Goal: Task Accomplishment & Management: Manage account settings

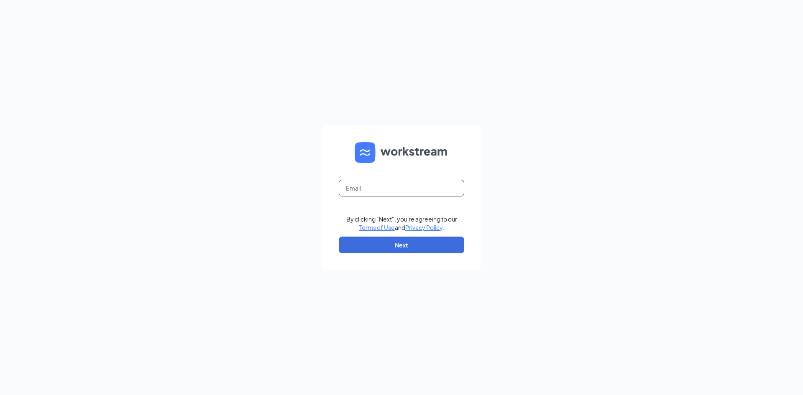
click at [367, 190] on input "text" at bounding box center [401, 188] width 125 height 17
type input "frm425.cfa@gmail.com"
click at [382, 245] on button "Next" at bounding box center [401, 245] width 125 height 17
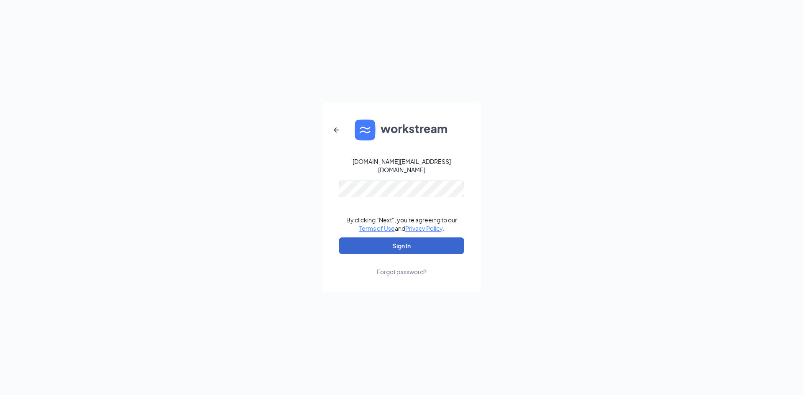
click at [415, 244] on button "Sign In" at bounding box center [401, 246] width 125 height 17
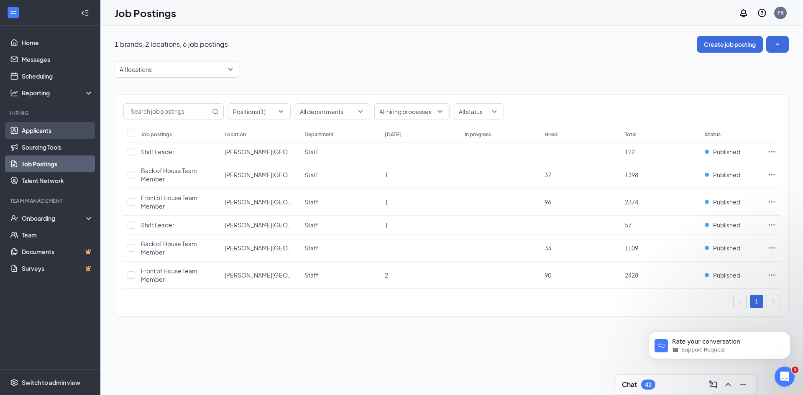
click at [49, 134] on link "Applicants" at bounding box center [58, 130] width 72 height 17
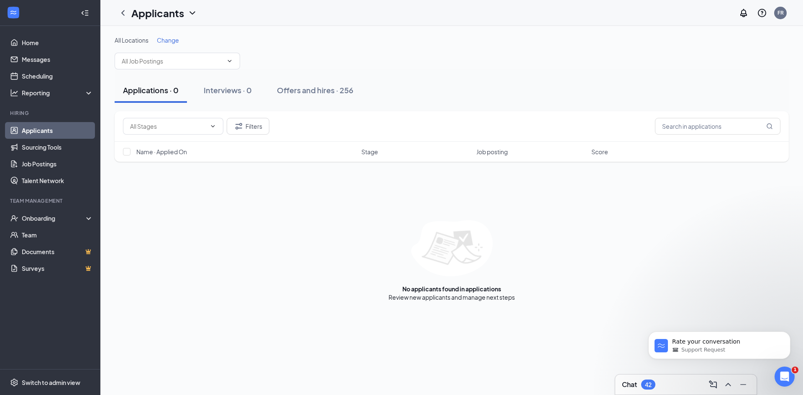
click at [43, 133] on link "Applicants" at bounding box center [58, 130] width 72 height 17
click at [243, 124] on icon "Filter" at bounding box center [239, 126] width 10 height 10
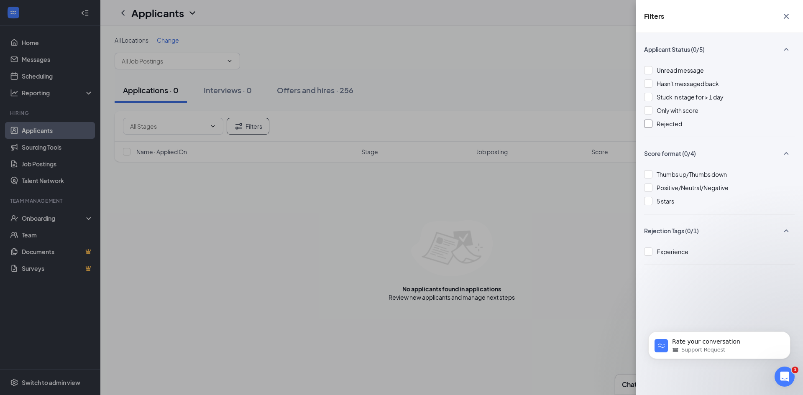
click at [649, 127] on div at bounding box center [648, 124] width 8 height 8
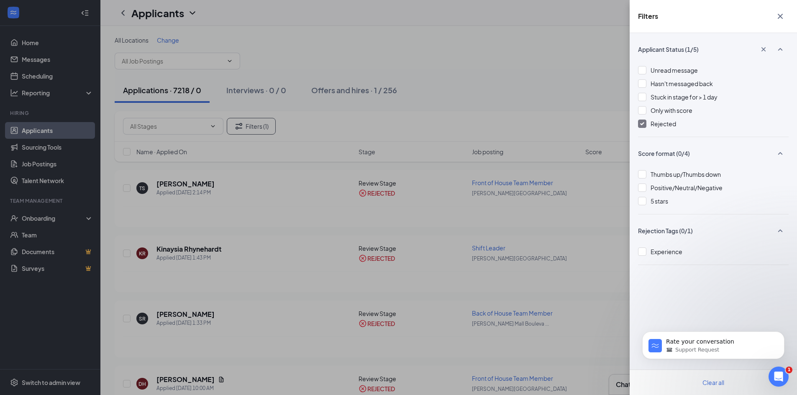
click at [472, 96] on div "Filters Applicant Status (1/5) Unread message Hasn't messaged back Stuck in sta…" at bounding box center [398, 197] width 797 height 395
click at [493, 94] on div "Filters Applicant Status (1/5) Unread message Hasn't messaged back Stuck in sta…" at bounding box center [398, 197] width 797 height 395
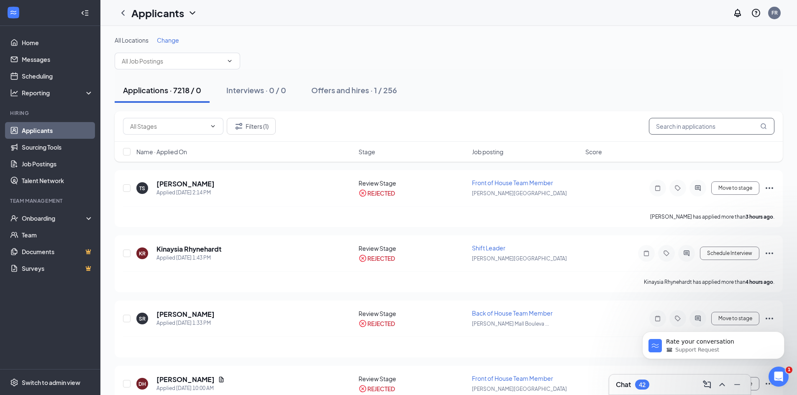
click at [687, 125] on input "text" at bounding box center [711, 126] width 125 height 17
type input "[PERSON_NAME]"
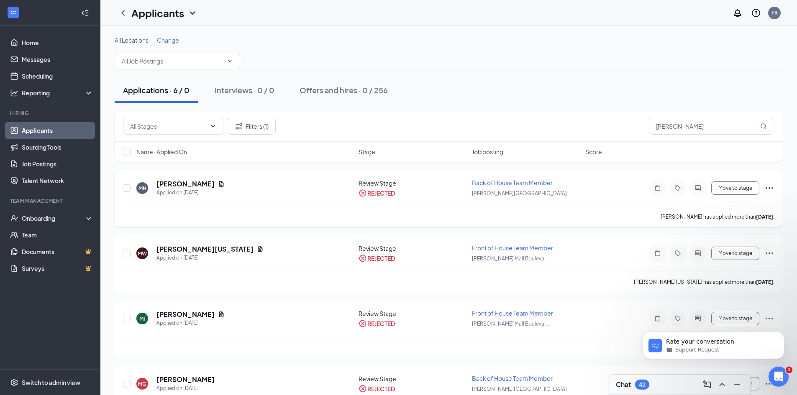
click at [768, 186] on icon "Ellipses" at bounding box center [769, 188] width 10 height 10
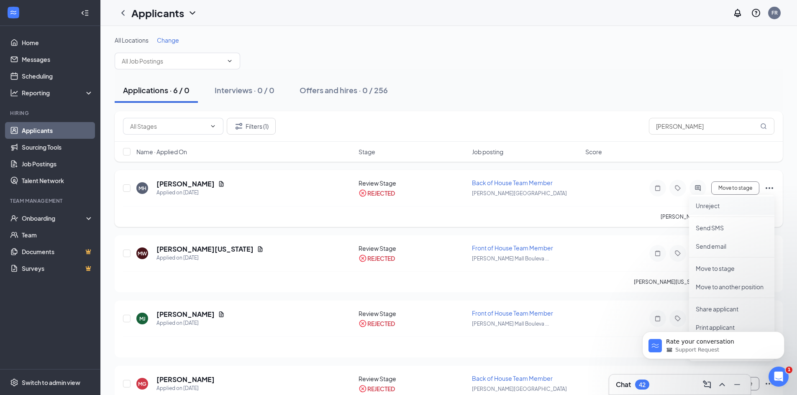
click at [712, 206] on p "Unreject" at bounding box center [731, 206] width 72 height 8
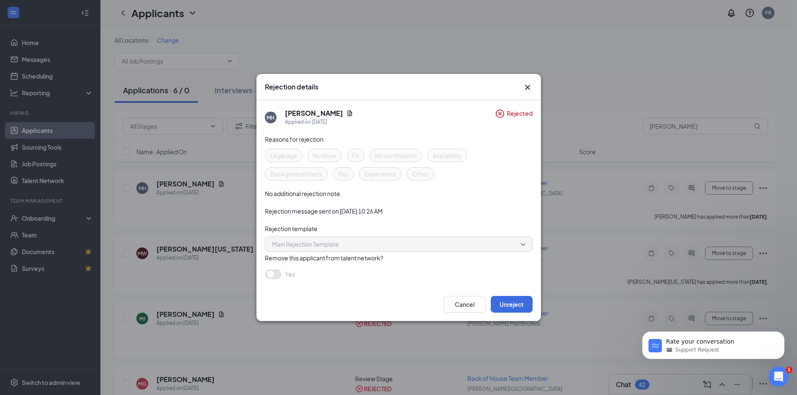
click at [523, 88] on icon "Cross" at bounding box center [527, 87] width 10 height 10
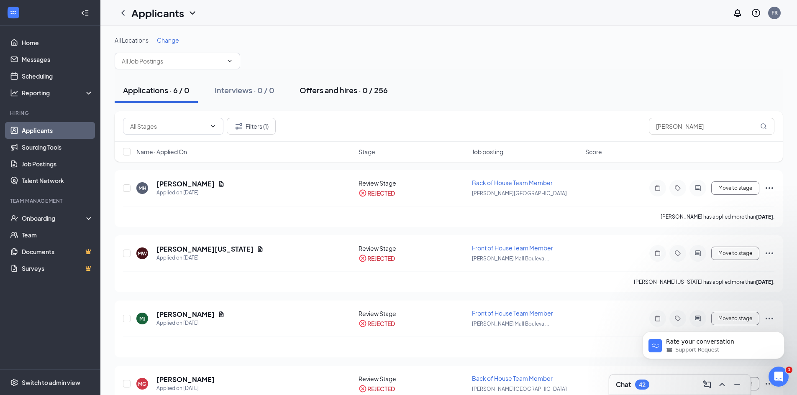
click at [375, 94] on div "Offers and hires · 0 / 256" at bounding box center [343, 90] width 88 height 10
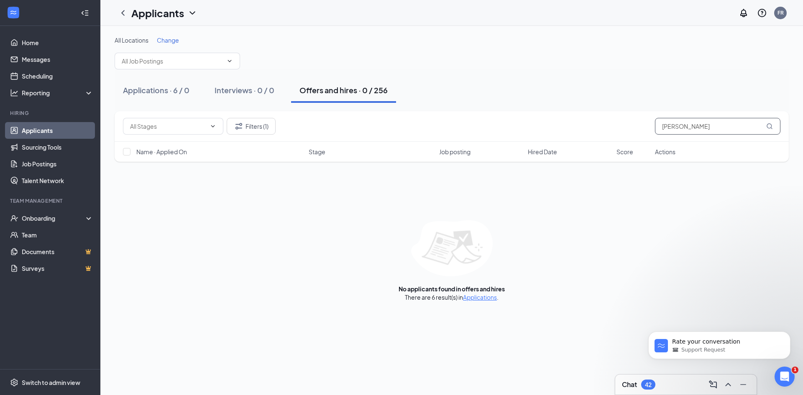
click at [715, 130] on input "[PERSON_NAME]" at bounding box center [717, 126] width 125 height 17
click at [263, 123] on button "Filters (1)" at bounding box center [251, 126] width 49 height 17
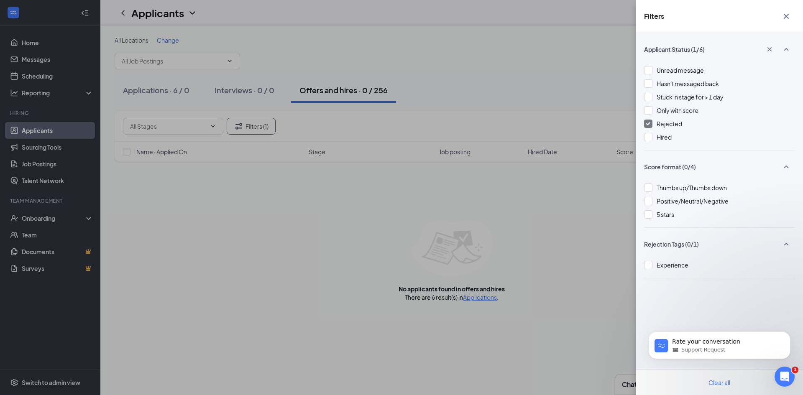
click at [650, 125] on img at bounding box center [648, 123] width 4 height 3
click at [470, 85] on div "Filters Applicant Status (0/6) Unread message Hasn't messaged back Stuck in sta…" at bounding box center [401, 197] width 803 height 395
click at [504, 72] on div "Filters Applicant Status (0/6) Unread message Hasn't messaged back Stuck in sta…" at bounding box center [401, 197] width 803 height 395
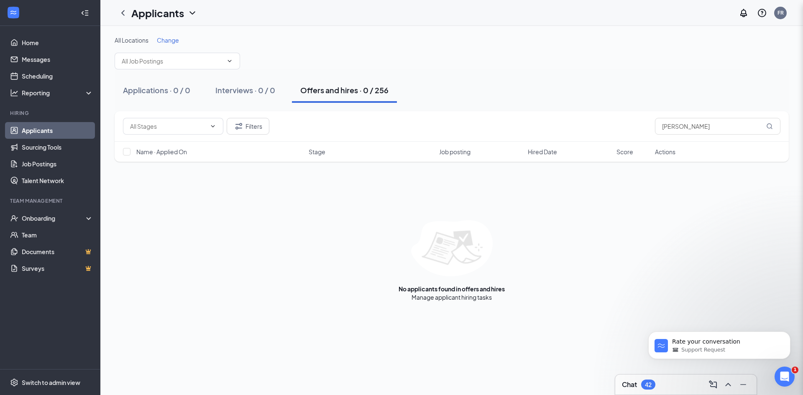
drag, startPoint x: 533, startPoint y: 86, endPoint x: 639, endPoint y: 73, distance: 107.1
click at [541, 86] on div "Filters Applicant Status (0/6) Unread message Hasn't messaged back Stuck in sta…" at bounding box center [401, 197] width 803 height 395
click at [687, 123] on input "[PERSON_NAME]" at bounding box center [717, 126] width 125 height 17
click at [710, 124] on input "[PERSON_NAME]" at bounding box center [717, 126] width 125 height 17
click at [243, 122] on icon "Filter" at bounding box center [239, 126] width 10 height 10
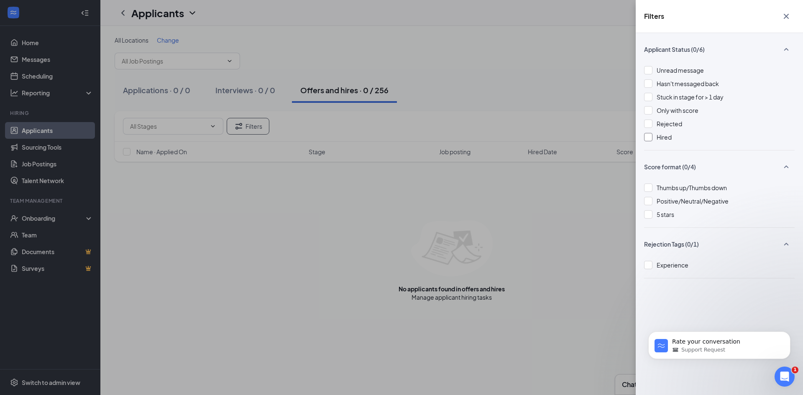
click at [649, 138] on div at bounding box center [648, 137] width 8 height 8
click at [650, 136] on div at bounding box center [648, 137] width 8 height 8
click at [647, 125] on div at bounding box center [648, 124] width 8 height 8
click at [510, 48] on div "Filters Applicant Status (1/6) Unread message Hasn't messaged back Stuck in sta…" at bounding box center [401, 197] width 803 height 395
click at [788, 9] on button "button" at bounding box center [786, 16] width 17 height 16
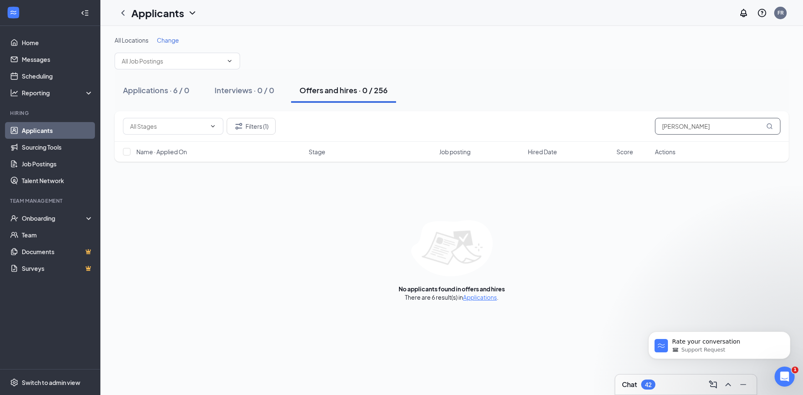
click at [705, 131] on input "[PERSON_NAME]" at bounding box center [717, 126] width 125 height 17
click at [478, 298] on link "Applications" at bounding box center [480, 298] width 34 height 8
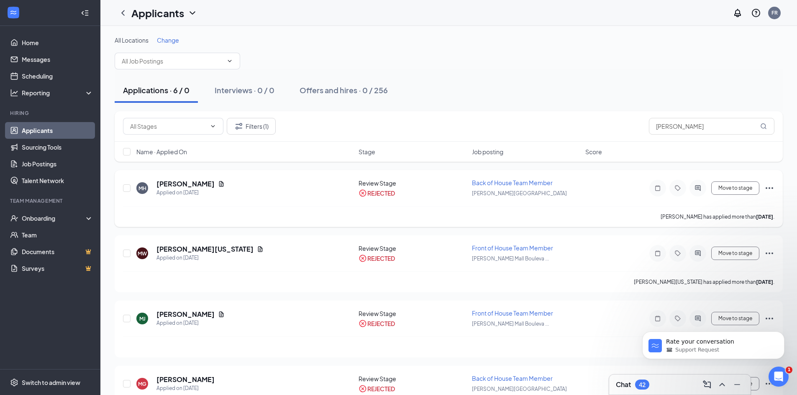
click at [769, 189] on icon "Ellipses" at bounding box center [769, 188] width 8 height 2
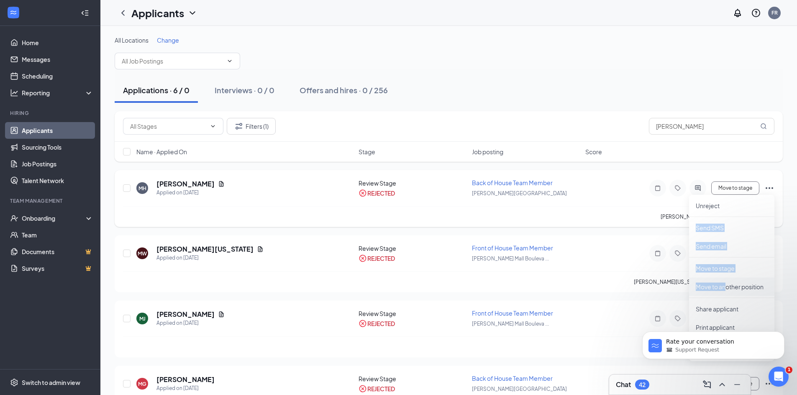
drag, startPoint x: 723, startPoint y: 204, endPoint x: 725, endPoint y: 284, distance: 79.5
click at [725, 284] on ul "Unreject Send SMS Send email Move to stage Move to another position Share appli…" at bounding box center [731, 278] width 85 height 166
click at [725, 284] on p "Move to another position" at bounding box center [731, 287] width 72 height 8
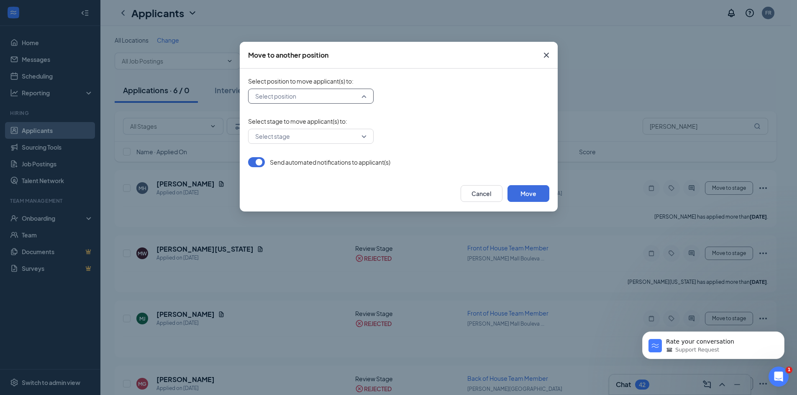
click at [336, 98] on input "search" at bounding box center [308, 96] width 110 height 14
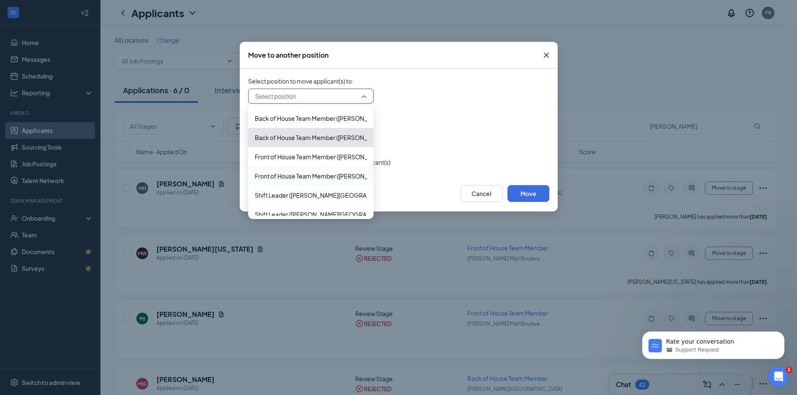
click at [320, 176] on span "Front of House Team Member ([PERSON_NAME][GEOGRAPHIC_DATA])" at bounding box center [352, 175] width 194 height 9
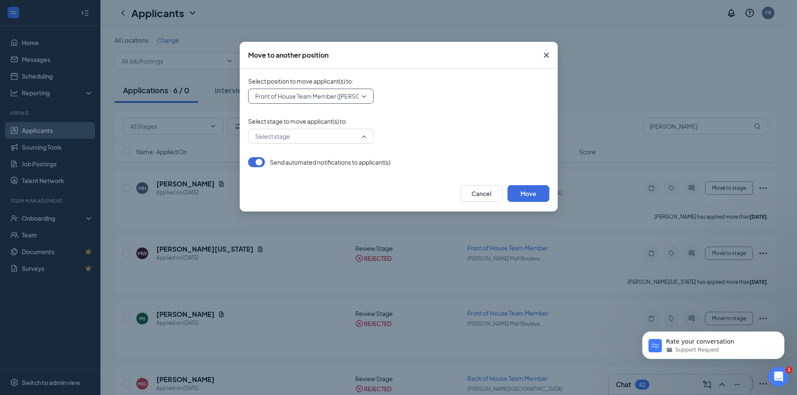
click at [286, 137] on input "search" at bounding box center [308, 136] width 110 height 14
click at [287, 197] on span "Hiring Complete" at bounding box center [277, 196] width 45 height 9
click at [531, 196] on button "Move" at bounding box center [528, 193] width 42 height 17
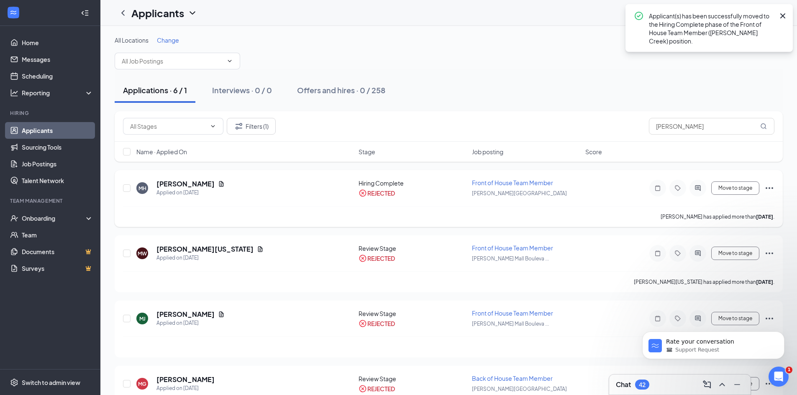
click at [763, 191] on div "Move to stage Unreject Send SMS Send email Move to stage Move to another positi…" at bounding box center [698, 188] width 151 height 17
click at [769, 188] on icon "Ellipses" at bounding box center [769, 188] width 8 height 2
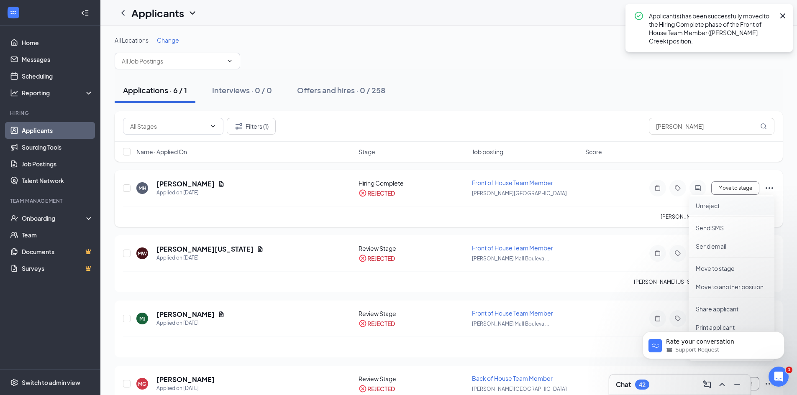
click at [698, 208] on p "Unreject" at bounding box center [731, 206] width 72 height 8
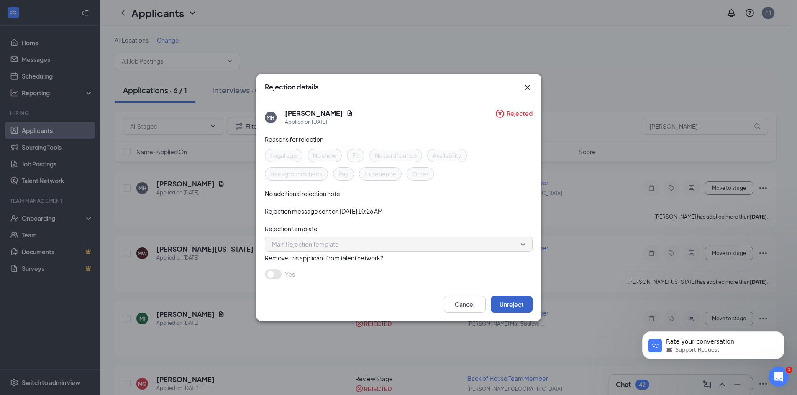
click at [514, 303] on button "Unreject" at bounding box center [512, 304] width 42 height 17
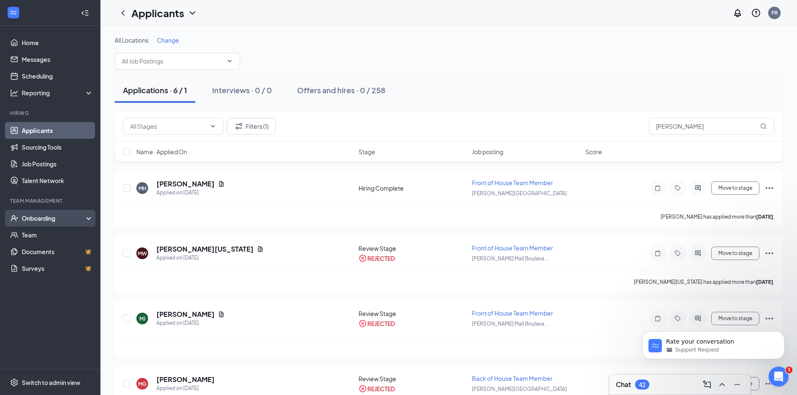
click at [53, 215] on div "Onboarding" at bounding box center [54, 218] width 64 height 8
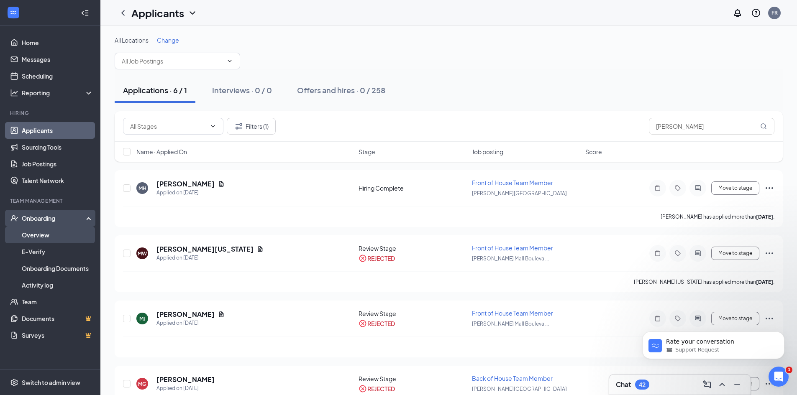
click at [57, 236] on link "Overview" at bounding box center [58, 235] width 72 height 17
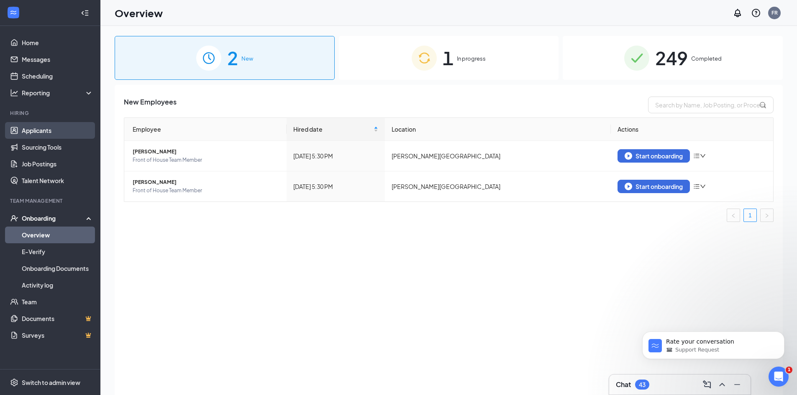
click at [43, 138] on link "Applicants" at bounding box center [58, 130] width 72 height 17
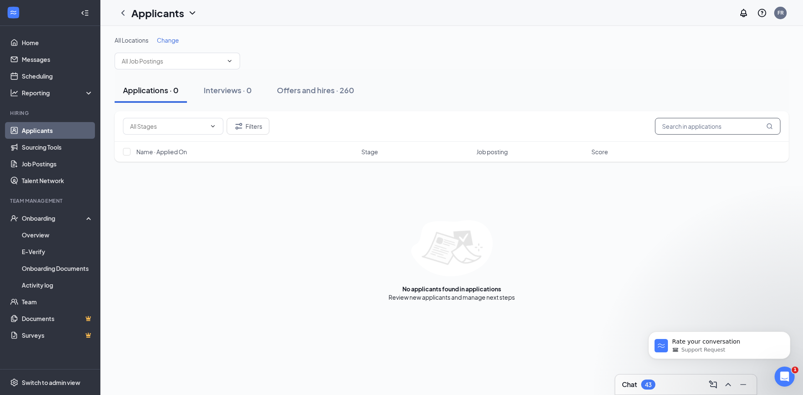
click at [690, 130] on input "text" at bounding box center [717, 126] width 125 height 17
type input "[PERSON_NAME]"
click at [354, 89] on div "Offers and hires · 1 / 260" at bounding box center [343, 90] width 87 height 10
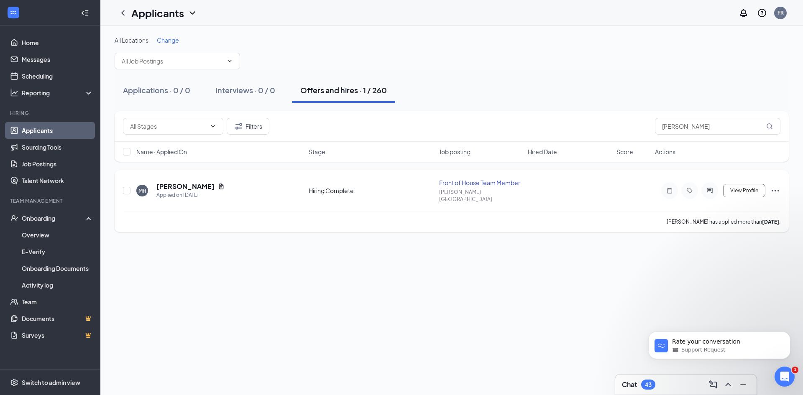
click at [778, 190] on icon "Ellipses" at bounding box center [776, 191] width 8 height 2
click at [715, 39] on p "[PERSON_NAME] as hired" at bounding box center [738, 37] width 72 height 8
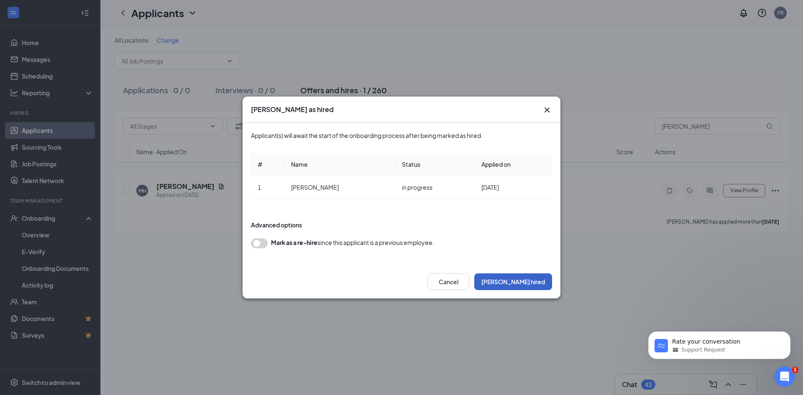
click at [529, 281] on button "[PERSON_NAME] hired" at bounding box center [513, 281] width 78 height 17
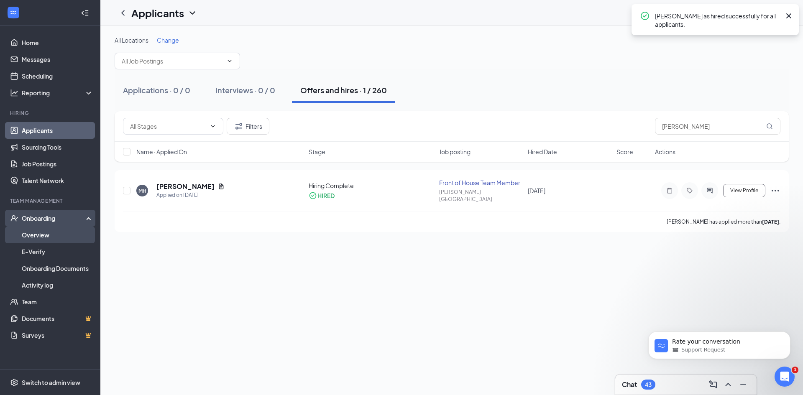
click at [45, 241] on link "Overview" at bounding box center [58, 235] width 72 height 17
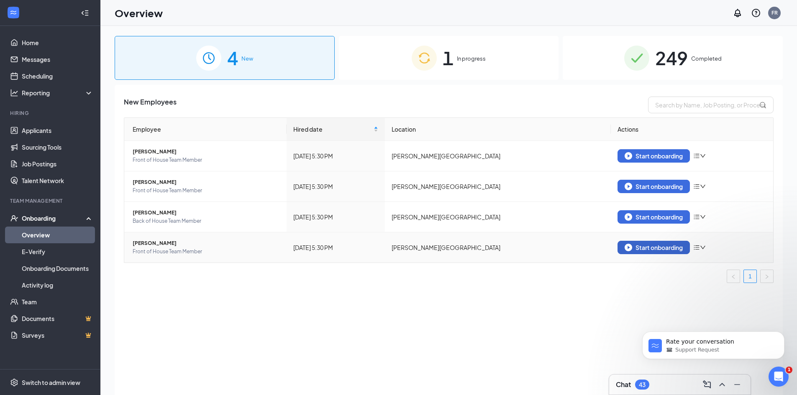
click at [664, 245] on div "Start onboarding" at bounding box center [653, 248] width 58 height 8
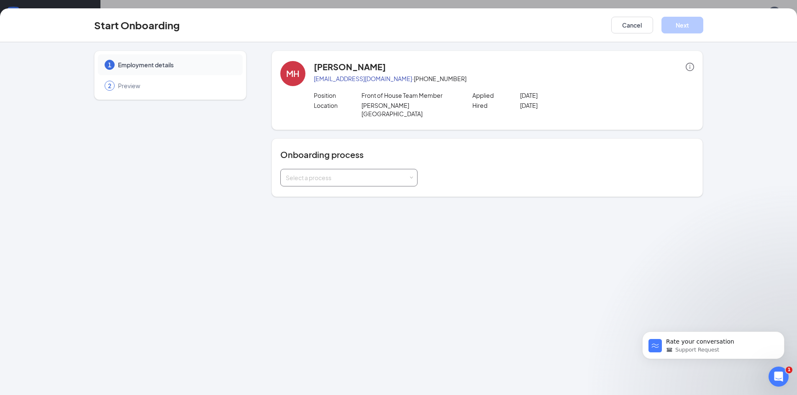
click at [323, 174] on div "Select a process" at bounding box center [347, 178] width 123 height 8
click at [319, 192] on li "Team Member Onboarding" at bounding box center [348, 187] width 137 height 15
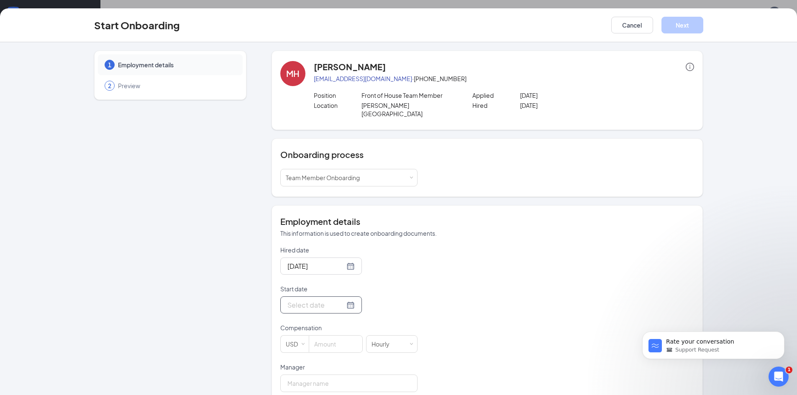
click at [342, 300] on div at bounding box center [320, 305] width 67 height 10
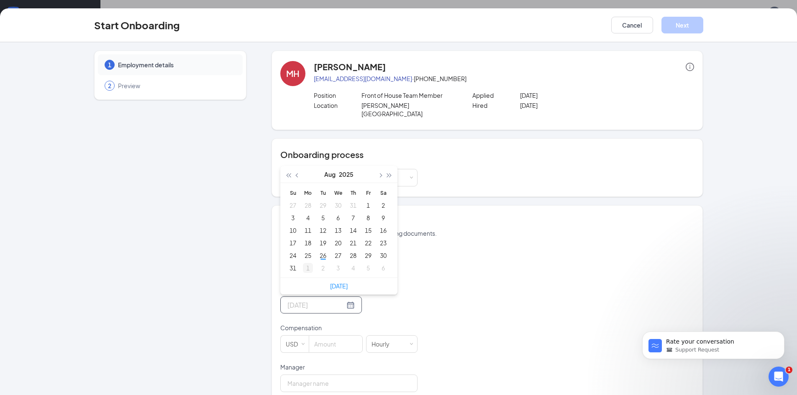
type input "[DATE]"
click at [303, 263] on div "1" at bounding box center [308, 268] width 10 height 10
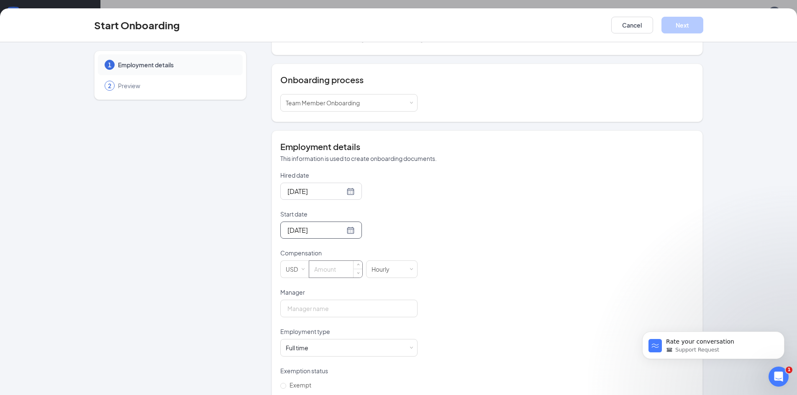
scroll to position [84, 0]
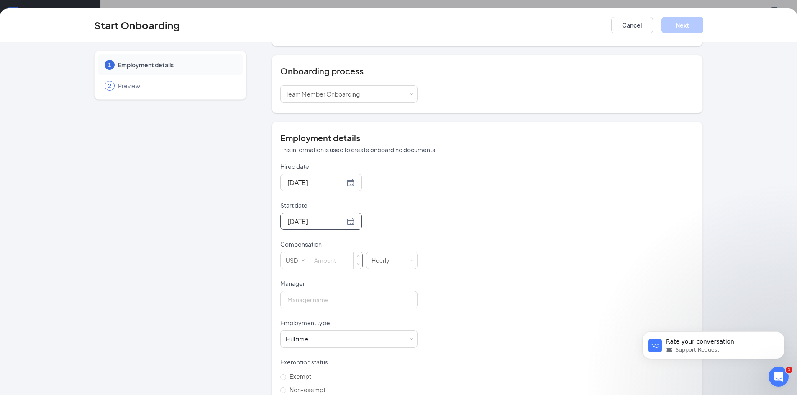
click at [317, 254] on input at bounding box center [335, 260] width 53 height 17
click at [331, 253] on input at bounding box center [335, 260] width 53 height 17
click at [321, 255] on input at bounding box center [335, 260] width 53 height 17
type input "13"
click at [323, 291] on input "Manager" at bounding box center [348, 300] width 137 height 18
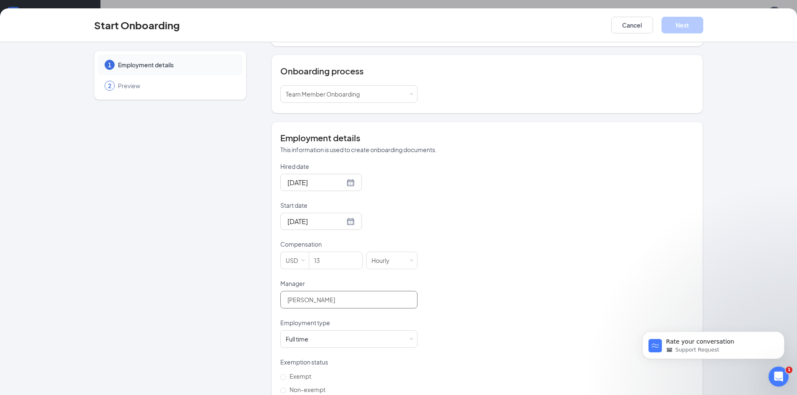
type input "[PERSON_NAME]"
click at [359, 358] on p "Exemption status" at bounding box center [348, 362] width 137 height 8
click at [328, 333] on div "Full time Works 30+ hours per week and is reasonably expected to work" at bounding box center [349, 339] width 126 height 17
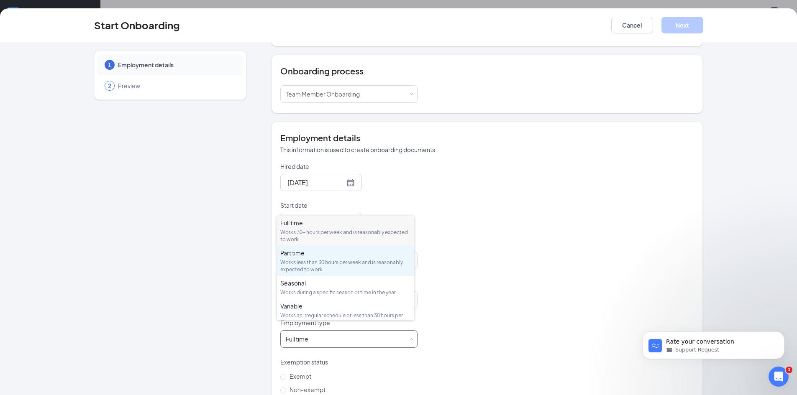
click at [312, 259] on div "Works less than 30 hours per week and is reasonably expected to work" at bounding box center [345, 266] width 130 height 14
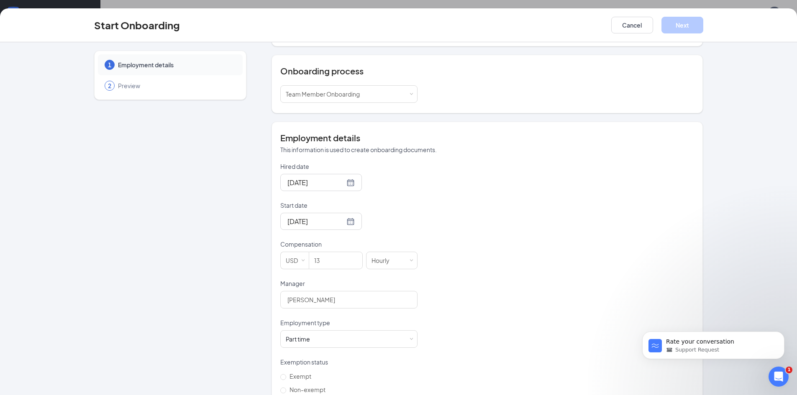
click at [456, 283] on div "Hired date [DATE] Start date [DATE] [DATE] Su Mo Tu We Th Fr Sa 31 1 2 3 4 5 6 …" at bounding box center [487, 279] width 414 height 234
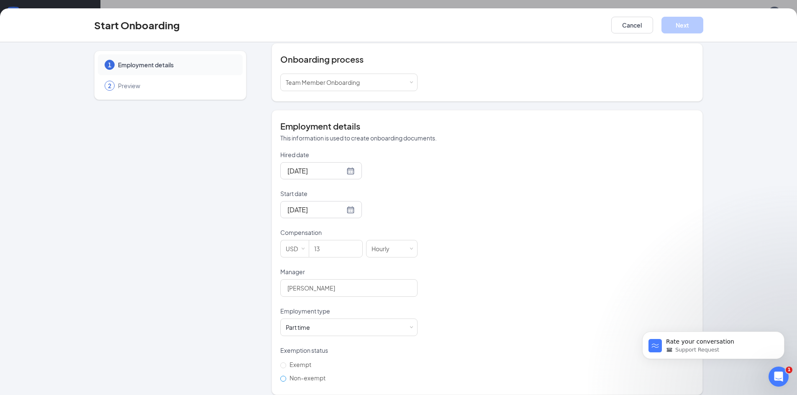
click at [292, 376] on label "Non-exempt" at bounding box center [304, 377] width 49 height 13
click at [286, 376] on input "Non-exempt" at bounding box center [283, 379] width 6 height 6
radio input "true"
click at [291, 373] on label "Non-exempt" at bounding box center [304, 377] width 49 height 13
click at [286, 376] on input "Non-exempt" at bounding box center [283, 379] width 6 height 6
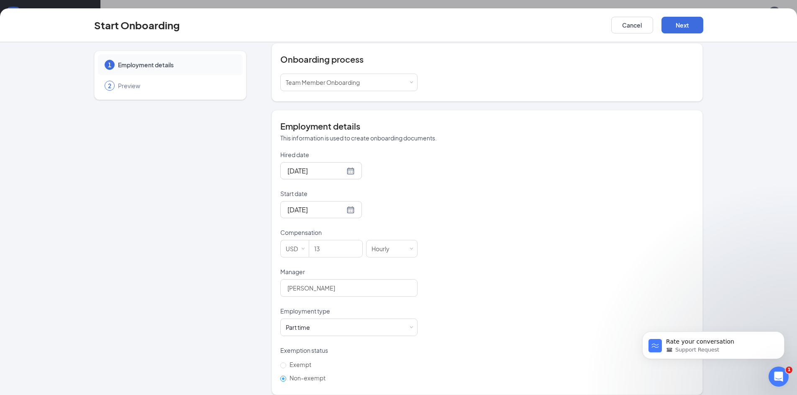
scroll to position [38, 0]
click at [690, 27] on button "Next" at bounding box center [682, 25] width 42 height 17
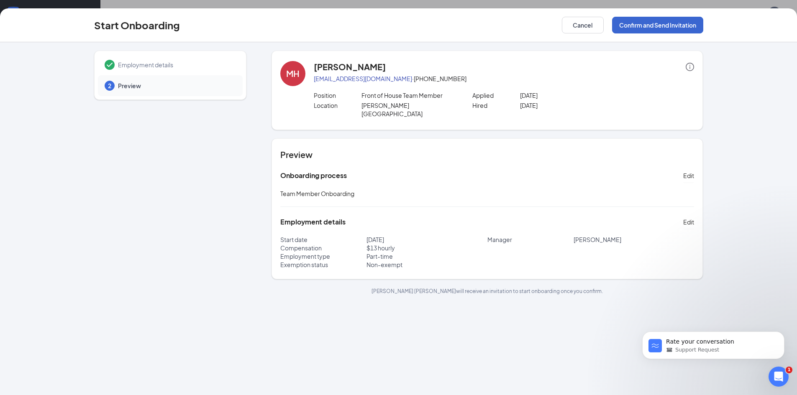
scroll to position [0, 0]
click at [690, 27] on button "Confirm and Send Invitation" at bounding box center [657, 25] width 91 height 17
click at [596, 29] on button "Cancel" at bounding box center [583, 25] width 42 height 17
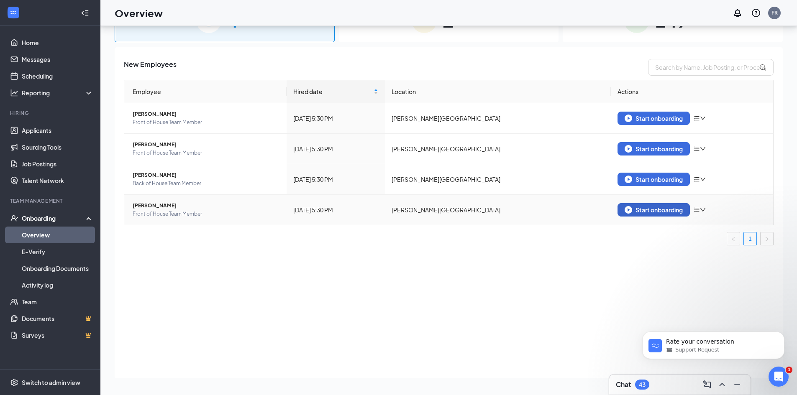
click at [662, 211] on div "Start onboarding" at bounding box center [653, 210] width 58 height 8
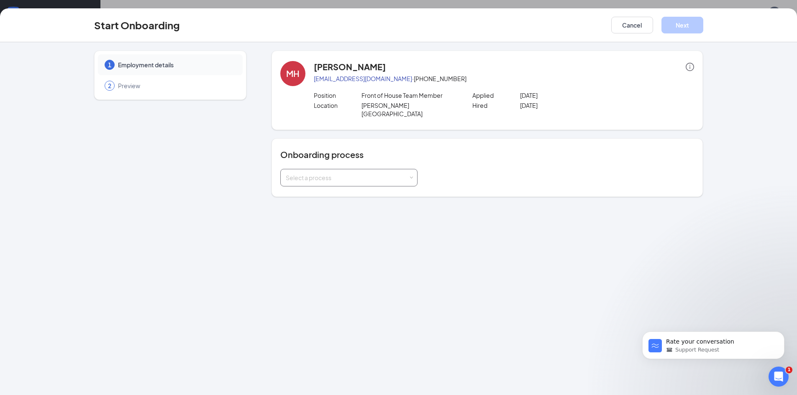
click at [390, 169] on div "Select a process" at bounding box center [349, 177] width 126 height 17
click at [621, 23] on button "Cancel" at bounding box center [632, 25] width 42 height 17
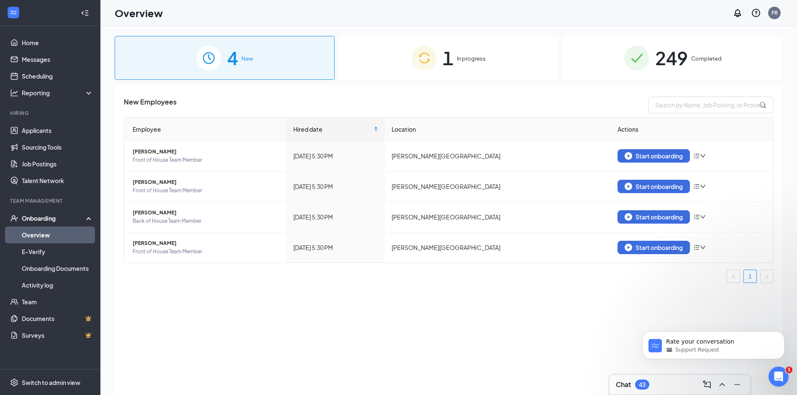
click at [465, 60] on span "In progress" at bounding box center [471, 58] width 29 height 8
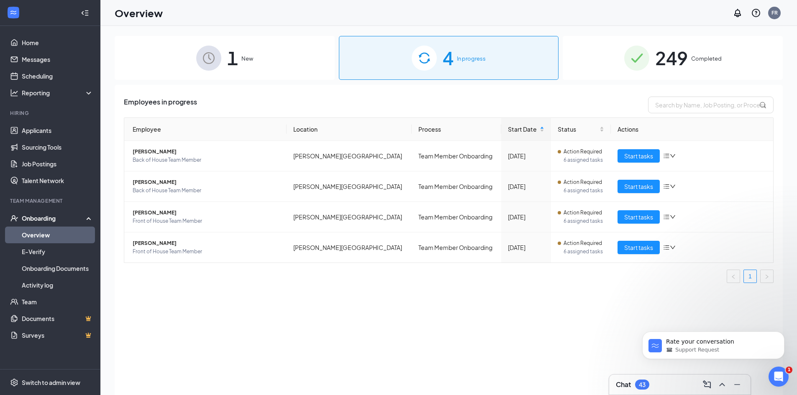
click at [254, 52] on div "1 New" at bounding box center [225, 58] width 220 height 44
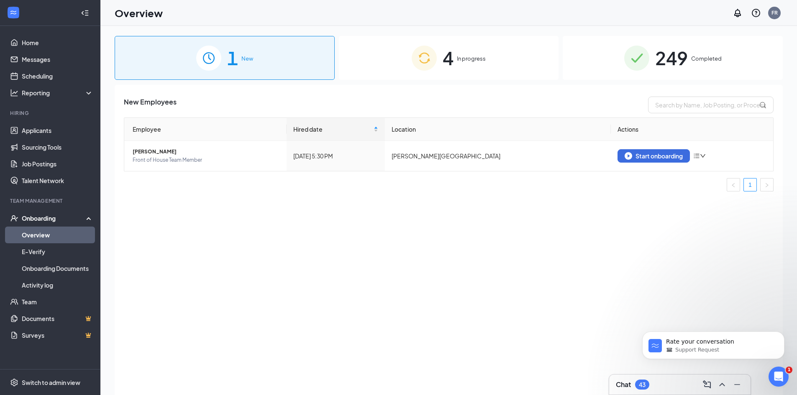
click at [461, 51] on div "4 In progress" at bounding box center [449, 58] width 220 height 44
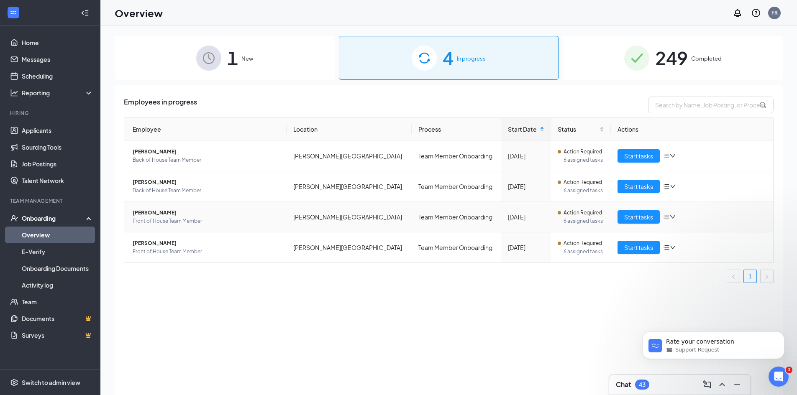
click at [673, 217] on icon "down" at bounding box center [672, 217] width 6 height 6
click at [568, 219] on span "6 assigned tasks" at bounding box center [583, 221] width 41 height 8
click at [421, 220] on td "Team Member Onboarding" at bounding box center [455, 217] width 89 height 31
click at [299, 220] on td "[PERSON_NAME][GEOGRAPHIC_DATA]" at bounding box center [348, 217] width 125 height 31
click at [162, 212] on span "[PERSON_NAME]" at bounding box center [206, 213] width 147 height 8
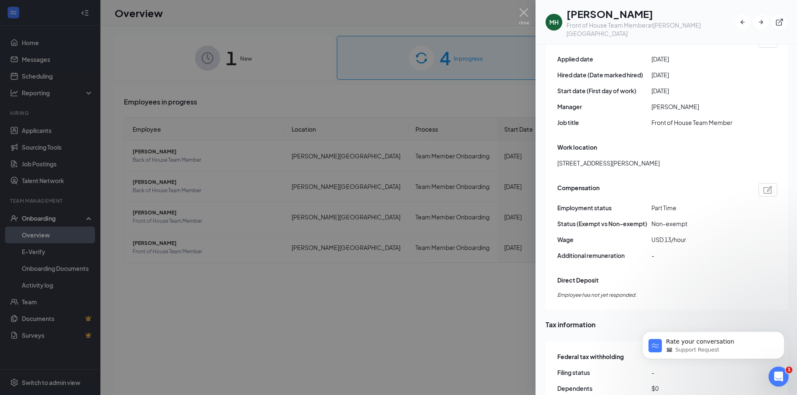
scroll to position [502, 0]
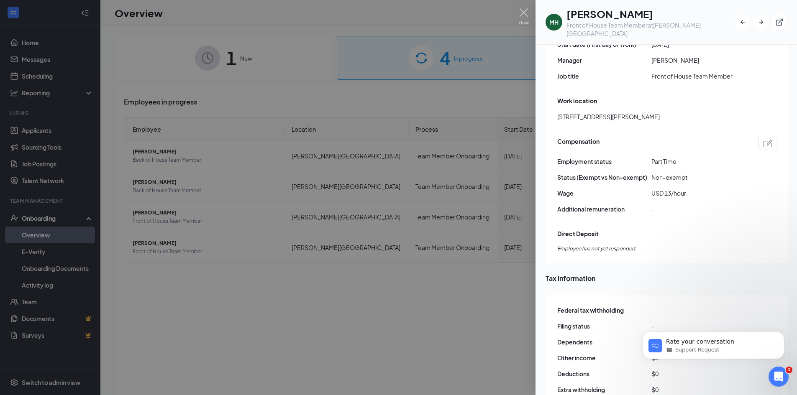
click at [416, 323] on div at bounding box center [398, 197] width 797 height 395
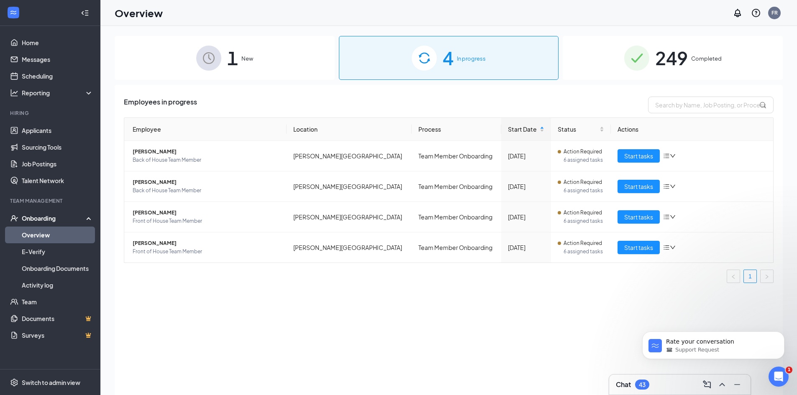
drag, startPoint x: 623, startPoint y: 258, endPoint x: 536, endPoint y: 316, distance: 105.0
click at [536, 319] on div "Employees in progress Employee Location Process Start Date Status Actions [PERS…" at bounding box center [449, 250] width 668 height 331
